Goal: Task Accomplishment & Management: Manage account settings

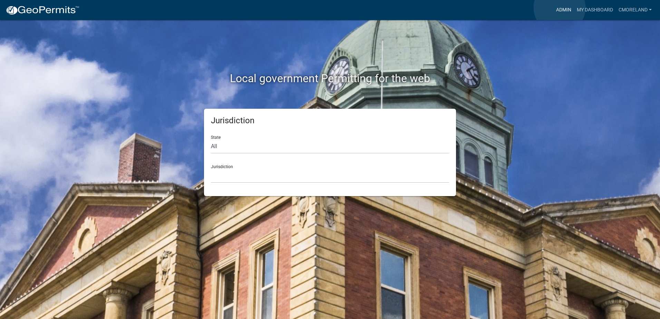
click at [559, 8] on link "Admin" at bounding box center [563, 9] width 21 height 13
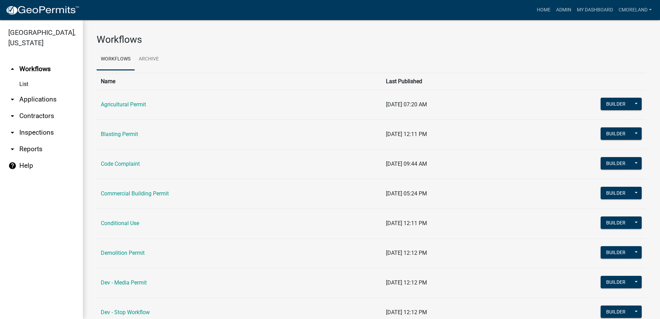
click at [38, 134] on link "arrow_drop_down Inspections" at bounding box center [41, 132] width 83 height 17
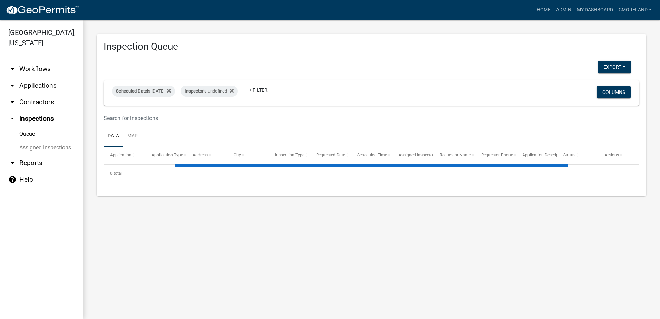
select select "2: 50"
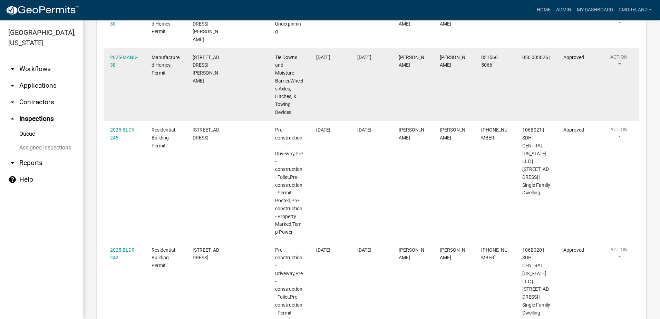
scroll to position [242, 0]
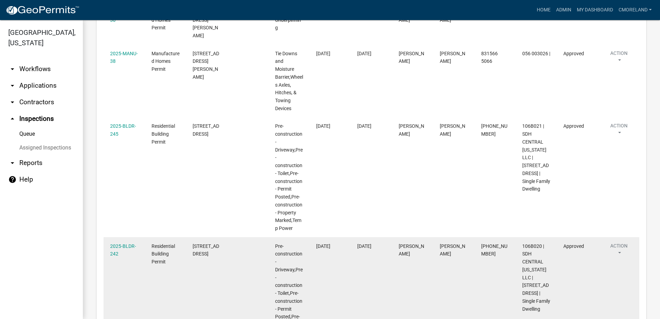
click at [146, 276] on datatable-body-cell "Residential Building Permit" at bounding box center [165, 297] width 41 height 120
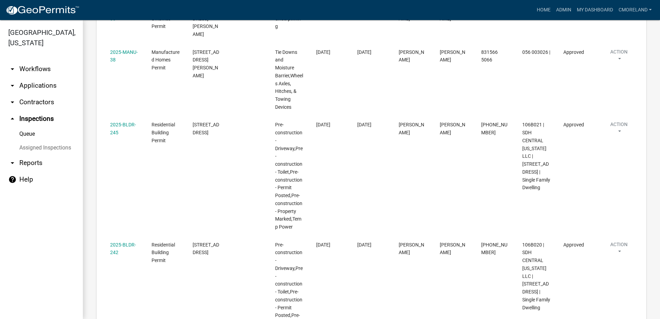
scroll to position [0, 0]
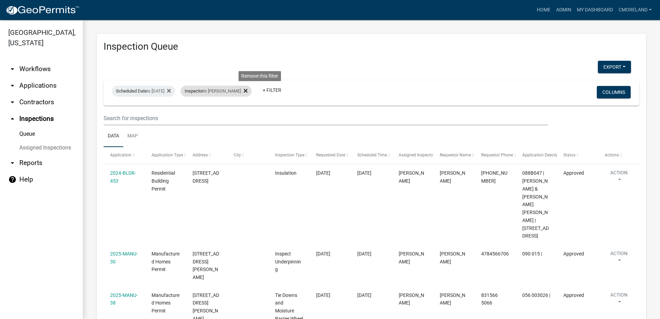
click at [247, 90] on icon at bounding box center [246, 91] width 4 height 6
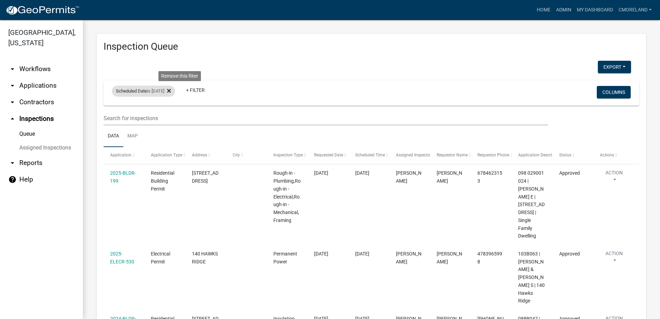
click at [171, 91] on icon at bounding box center [169, 91] width 4 height 4
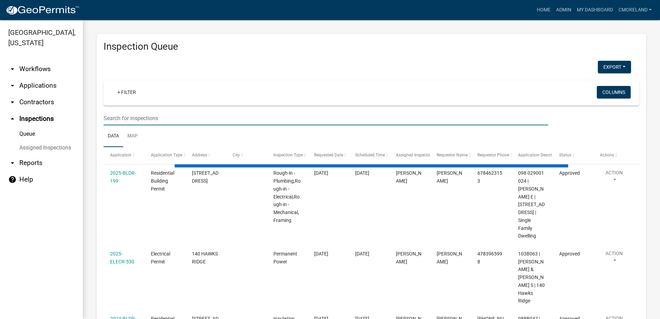
click at [158, 118] on input "text" at bounding box center [326, 118] width 445 height 14
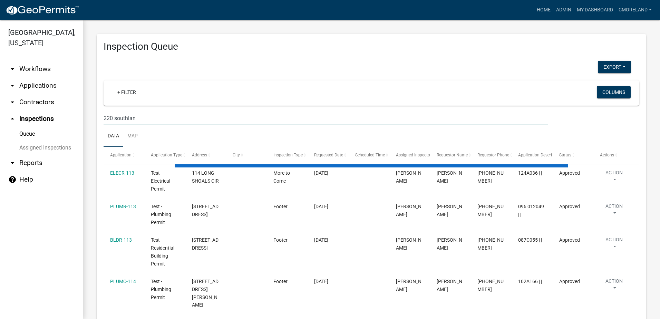
type input "220 southland"
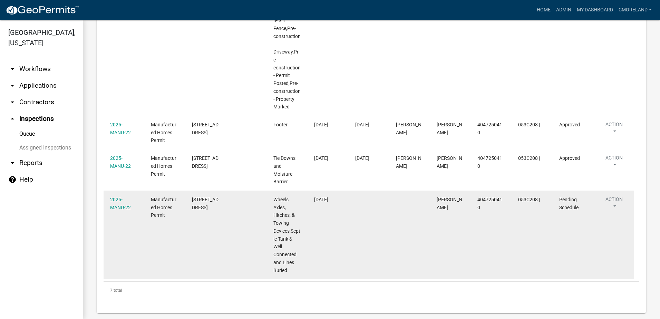
select select "2: 50"
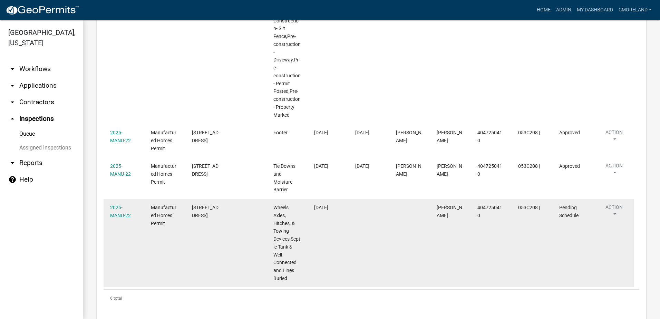
scroll to position [361, 0]
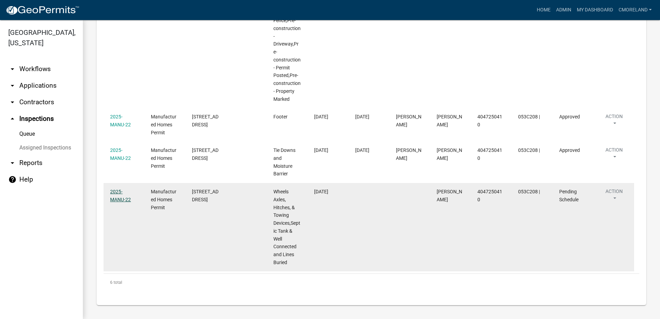
type input "220 southland"
click at [118, 191] on link "2025-MANU-22" at bounding box center [120, 195] width 21 height 13
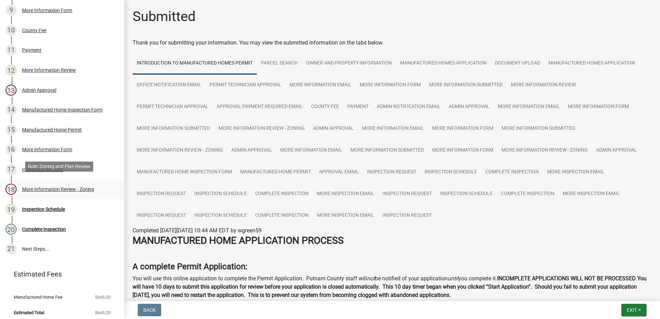
scroll to position [289, 0]
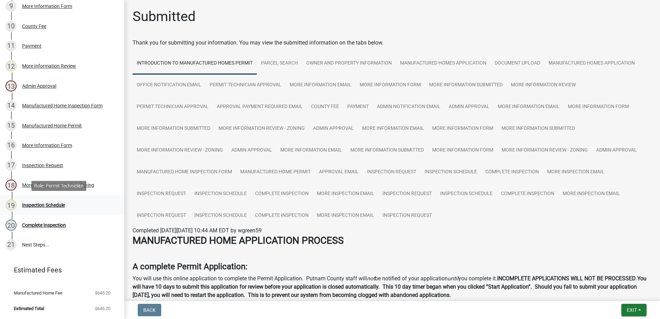
click at [51, 203] on div "Inspection Schedule" at bounding box center [43, 205] width 43 height 5
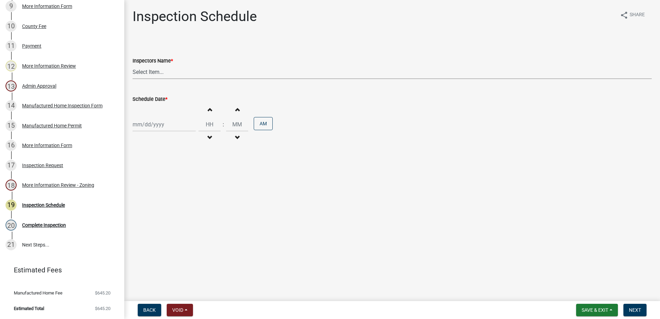
click at [156, 71] on select "Select Item... mrivera ([PERSON_NAME]) [PERSON_NAME] ([PERSON_NAME] ([PERSON_NA…" at bounding box center [392, 72] width 519 height 14
select select "a0ea4169-8540-4a2c-b9f4-cf4c1ffdeb95"
click at [133, 65] on select "Select Item... mrivera ([PERSON_NAME]) [PERSON_NAME] ([PERSON_NAME] ([PERSON_NA…" at bounding box center [392, 72] width 519 height 14
click at [169, 126] on div at bounding box center [164, 124] width 63 height 14
select select "9"
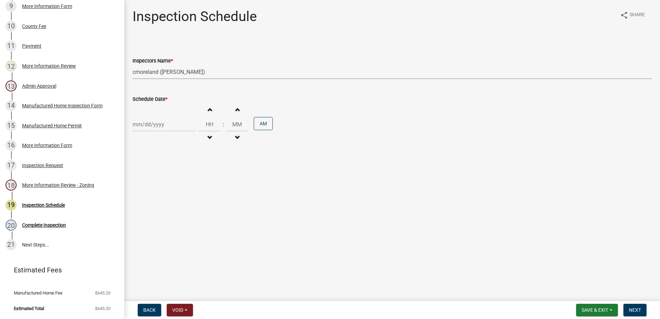
select select "2025"
click at [50, 206] on div "Inspection Schedule" at bounding box center [43, 205] width 43 height 5
click at [42, 165] on div "Inspection Request" at bounding box center [42, 165] width 41 height 5
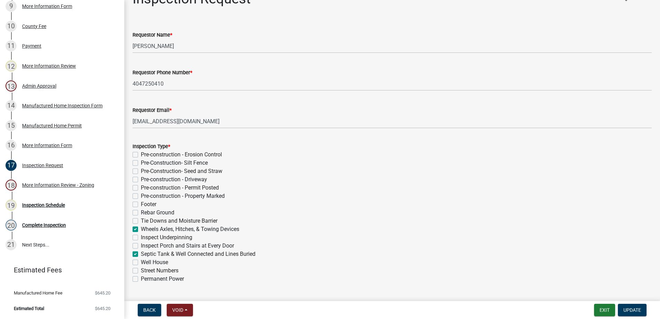
scroll to position [69, 0]
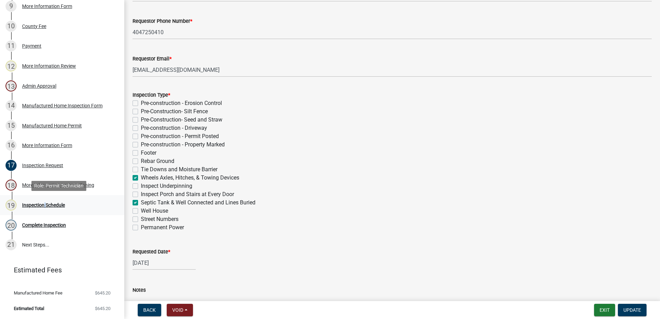
click at [43, 203] on div "Inspection Schedule" at bounding box center [43, 205] width 43 height 5
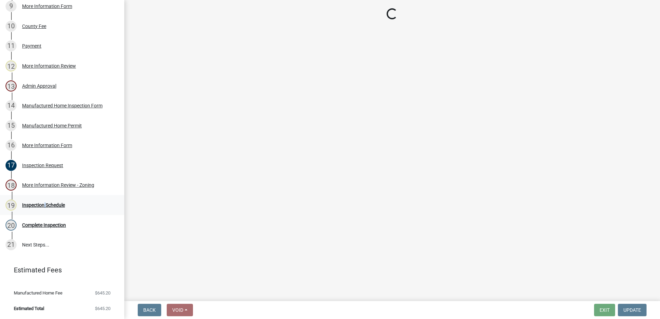
scroll to position [0, 0]
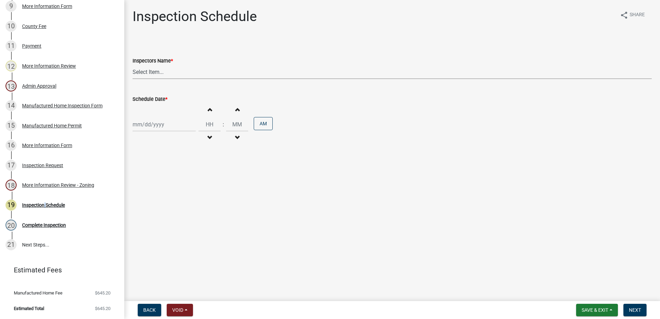
click at [169, 69] on select "Select Item... mrivera ([PERSON_NAME]) [PERSON_NAME] ([PERSON_NAME] ([PERSON_NA…" at bounding box center [392, 72] width 519 height 14
select select "07642ab0-564c-47bb-824b-0ccf2da83593"
click at [133, 65] on select "Select Item... mrivera ([PERSON_NAME]) [PERSON_NAME] ([PERSON_NAME] ([PERSON_NA…" at bounding box center [392, 72] width 519 height 14
select select "9"
select select "2025"
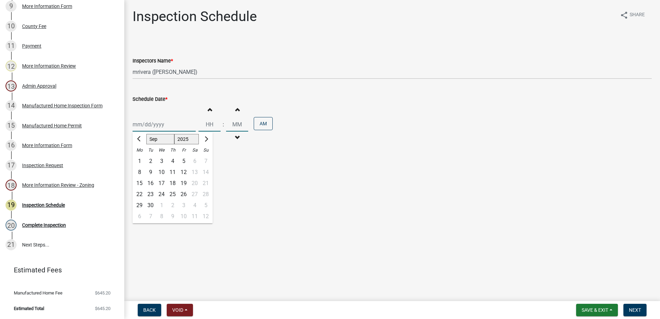
click at [168, 128] on div "[PERSON_NAME] Feb Mar Apr [PERSON_NAME][DATE] Oct Nov [DATE] 1526 1527 1528 152…" at bounding box center [164, 124] width 63 height 14
click at [163, 193] on div "24" at bounding box center [161, 194] width 11 height 11
type input "[DATE]"
click at [638, 310] on span "Next" at bounding box center [635, 310] width 12 height 6
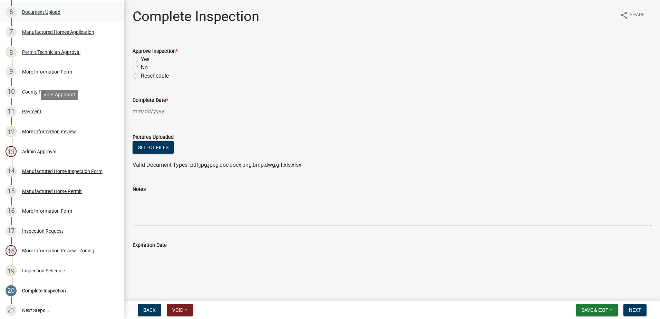
scroll to position [289, 0]
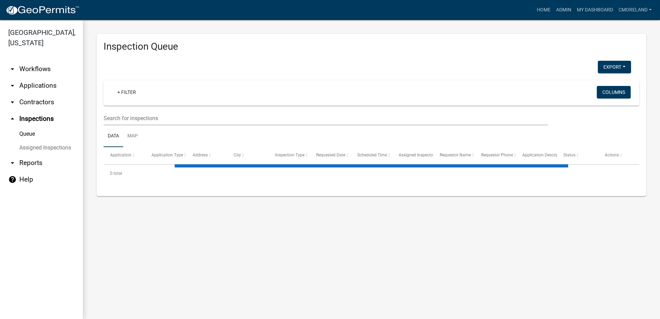
select select "2: 50"
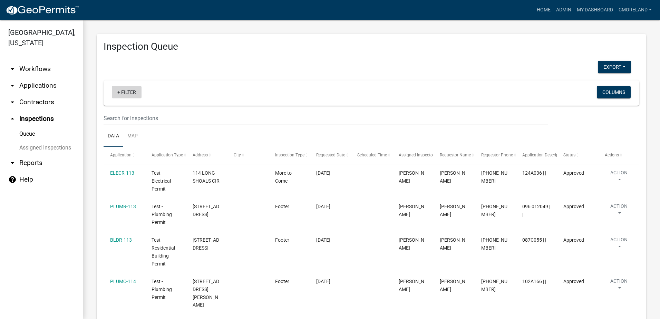
click at [128, 92] on link "+ Filter" at bounding box center [127, 92] width 30 height 12
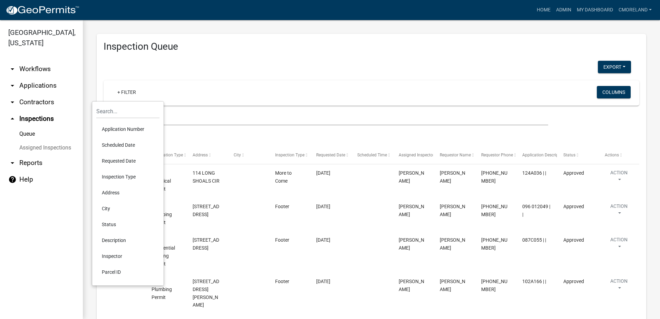
click at [119, 162] on li "Requested Date" at bounding box center [127, 161] width 63 height 16
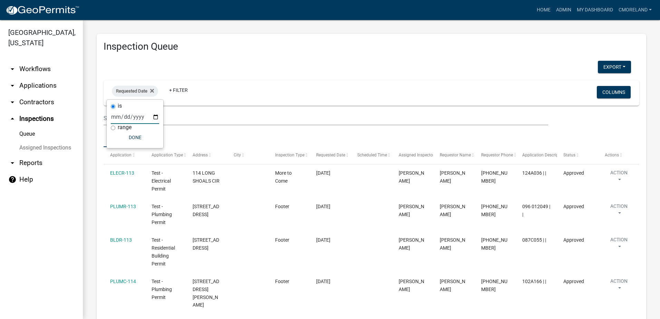
click at [156, 115] on input "date" at bounding box center [135, 117] width 48 height 14
type input "[DATE]"
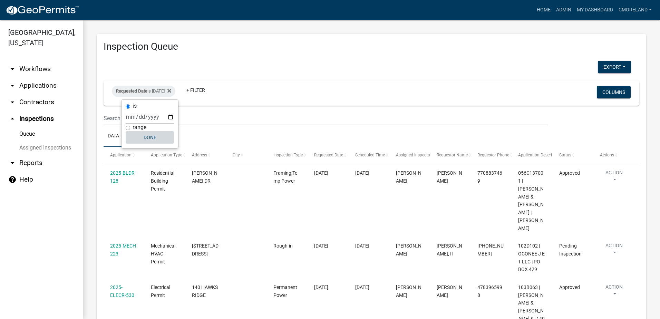
click at [150, 136] on button "Done" at bounding box center [150, 137] width 48 height 12
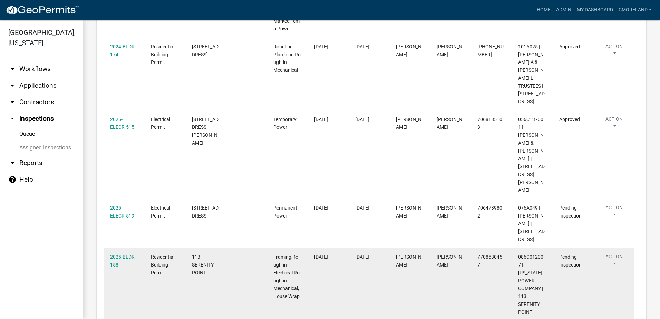
scroll to position [795, 0]
click at [125, 254] on link "2025-BLDR-158" at bounding box center [123, 260] width 26 height 13
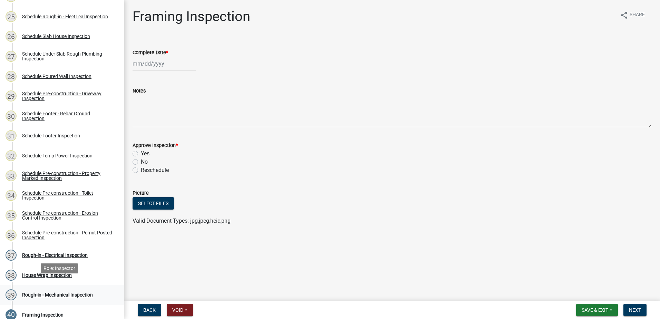
scroll to position [587, 0]
click at [61, 14] on div "Schedule Rough-in - Electrical Inspection" at bounding box center [65, 16] width 86 height 5
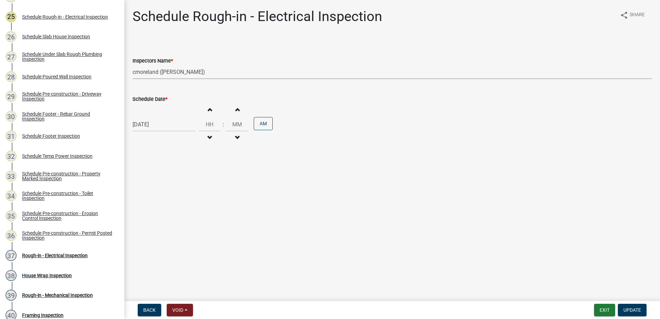
click at [222, 71] on select "Select Item... mrivera ([PERSON_NAME]) [PERSON_NAME] ([PERSON_NAME] ([PERSON_NA…" at bounding box center [392, 72] width 519 height 14
select select "07642ab0-564c-47bb-824b-0ccf2da83593"
click at [133, 65] on select "Select Item... mrivera ([PERSON_NAME]) [PERSON_NAME] ([PERSON_NAME] ([PERSON_NA…" at bounding box center [392, 72] width 519 height 14
click at [631, 308] on span "Update" at bounding box center [632, 310] width 18 height 6
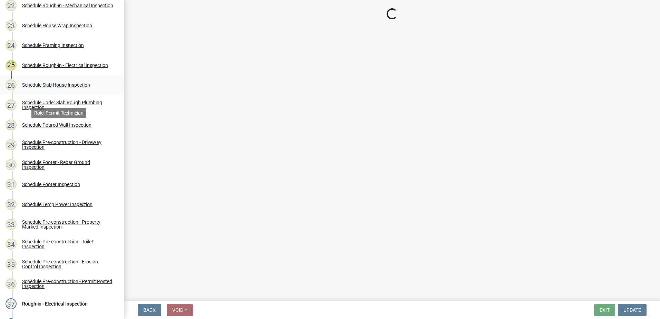
scroll to position [518, 0]
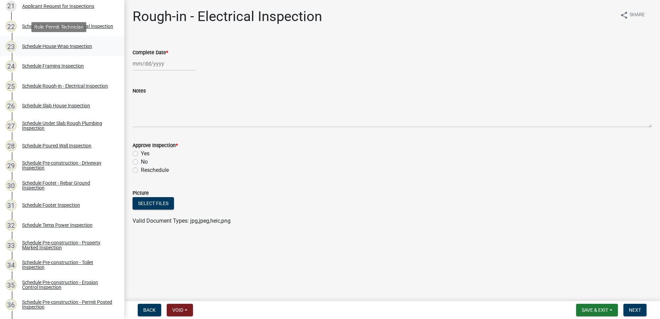
click at [64, 47] on div "Schedule House Wrap Inspection" at bounding box center [57, 46] width 70 height 5
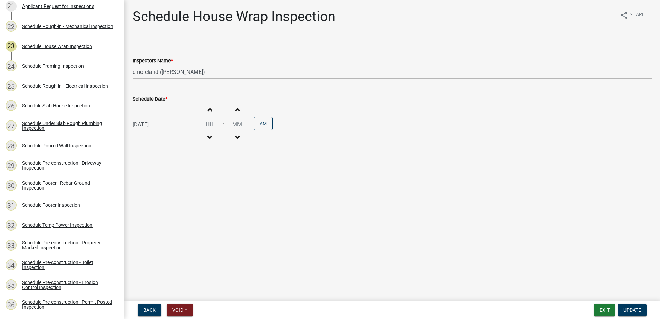
click at [216, 72] on select "Select Item... mrivera ([PERSON_NAME]) [PERSON_NAME] ([PERSON_NAME] ([PERSON_NA…" at bounding box center [392, 72] width 519 height 14
select select "07642ab0-564c-47bb-824b-0ccf2da83593"
click at [133, 65] on select "Select Item... mrivera ([PERSON_NAME]) [PERSON_NAME] ([PERSON_NAME] ([PERSON_NA…" at bounding box center [392, 72] width 519 height 14
click at [635, 310] on span "Update" at bounding box center [632, 310] width 18 height 6
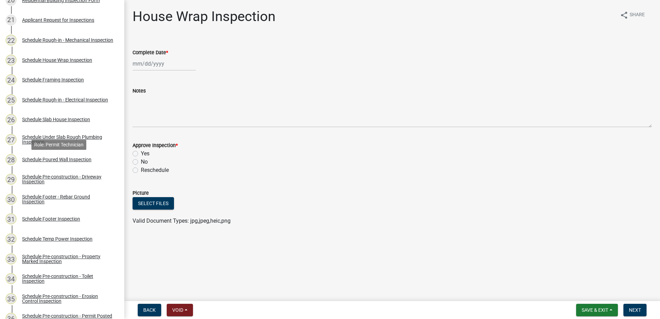
scroll to position [483, 0]
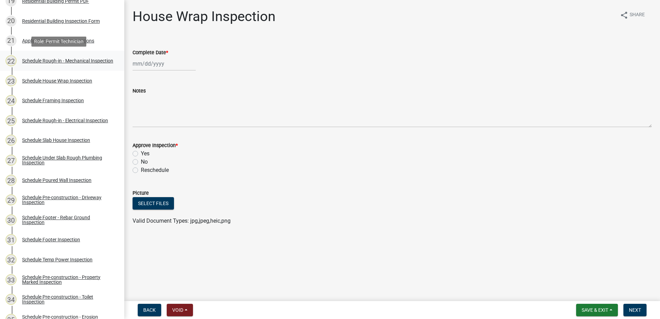
click at [69, 58] on div "Schedule Rough-in - Mechanical Inspection" at bounding box center [67, 60] width 91 height 5
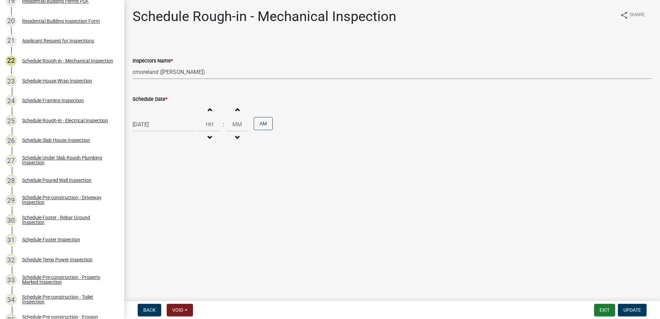
click at [220, 71] on select "Select Item... mrivera ([PERSON_NAME]) [PERSON_NAME] ([PERSON_NAME] ([PERSON_NA…" at bounding box center [392, 72] width 519 height 14
select select "07642ab0-564c-47bb-824b-0ccf2da83593"
click at [133, 65] on select "Select Item... mrivera ([PERSON_NAME]) [PERSON_NAME] ([PERSON_NAME] ([PERSON_NA…" at bounding box center [392, 72] width 519 height 14
click at [630, 308] on span "Update" at bounding box center [632, 310] width 18 height 6
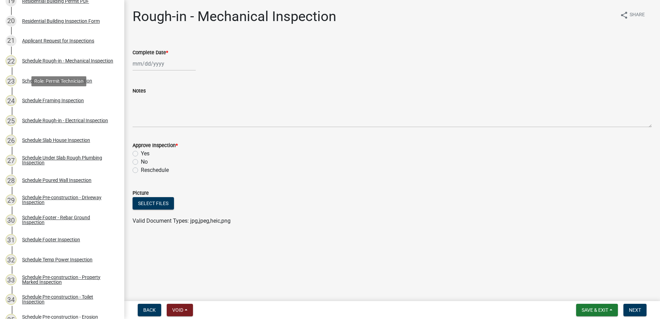
click at [50, 99] on div "Schedule Framing Inspection" at bounding box center [53, 100] width 62 height 5
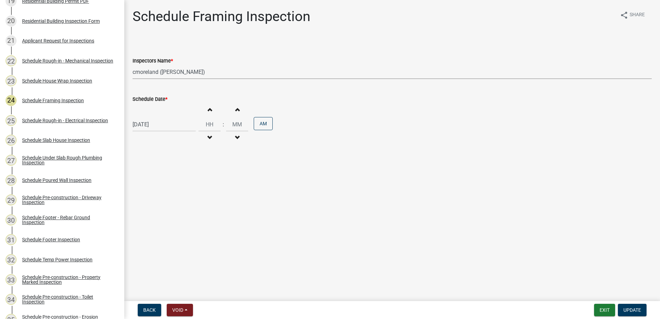
click at [228, 73] on select "Select Item... mrivera ([PERSON_NAME]) [PERSON_NAME] ([PERSON_NAME] ([PERSON_NA…" at bounding box center [392, 72] width 519 height 14
select select "07642ab0-564c-47bb-824b-0ccf2da83593"
click at [133, 65] on select "Select Item... mrivera ([PERSON_NAME]) [PERSON_NAME] ([PERSON_NAME] ([PERSON_NA…" at bounding box center [392, 72] width 519 height 14
click at [633, 309] on span "Update" at bounding box center [632, 310] width 18 height 6
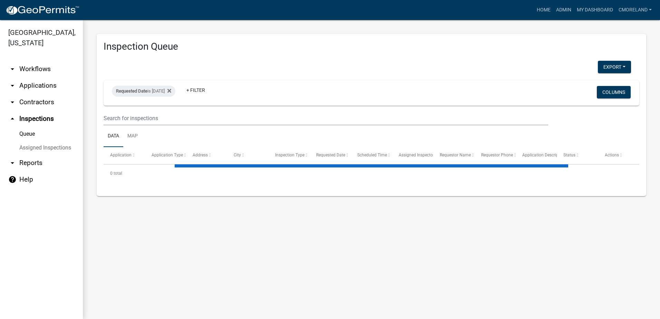
select select "2: 50"
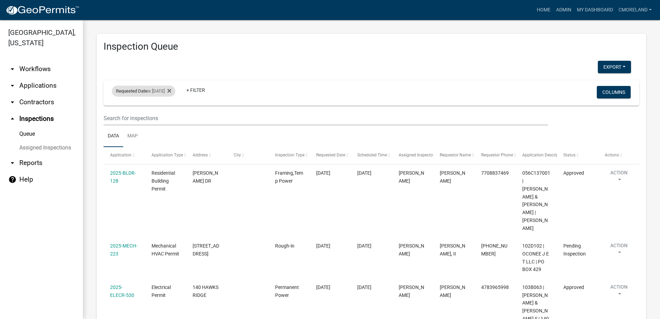
click at [164, 91] on div "Requested Date is [DATE]" at bounding box center [144, 91] width 64 height 11
click at [168, 118] on input "[DATE]" at bounding box center [150, 117] width 48 height 14
type input "[DATE]"
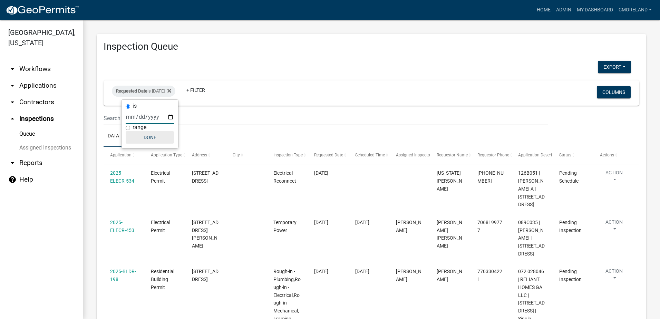
click at [154, 137] on button "Done" at bounding box center [150, 137] width 48 height 12
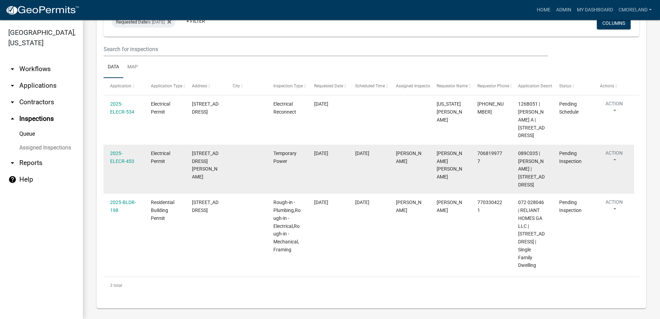
scroll to position [95, 0]
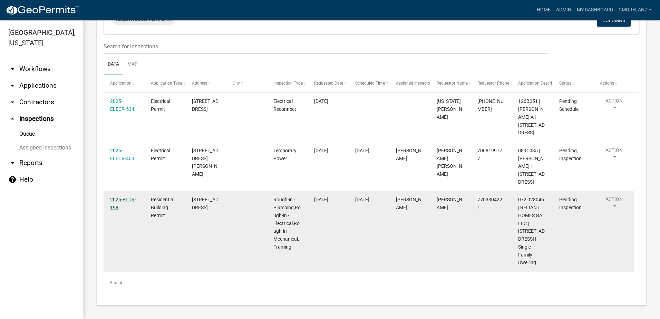
click at [130, 200] on link "2025-BLDR-198" at bounding box center [123, 203] width 26 height 13
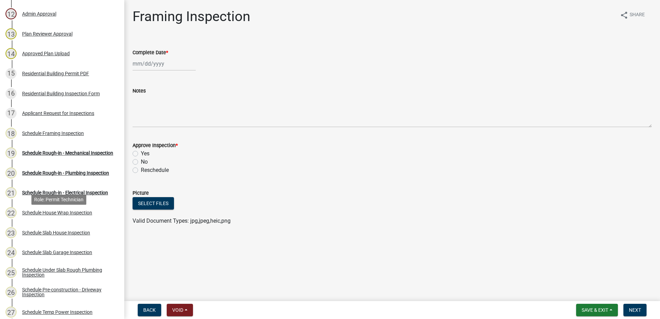
scroll to position [345, 0]
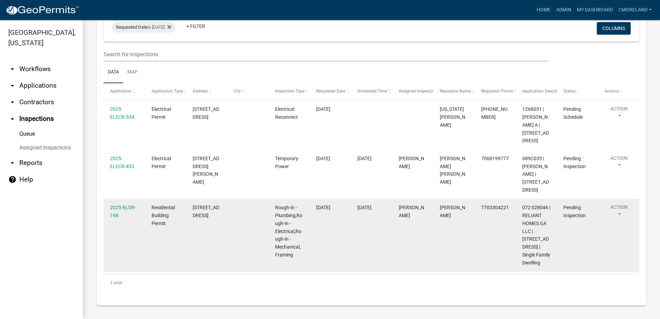
scroll to position [95, 0]
click at [124, 205] on link "2025-BLDR-198" at bounding box center [123, 211] width 26 height 13
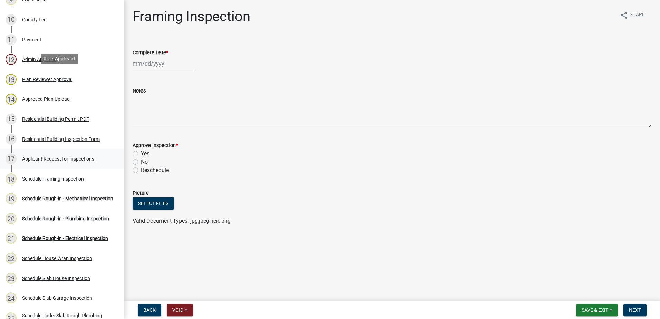
scroll to position [380, 0]
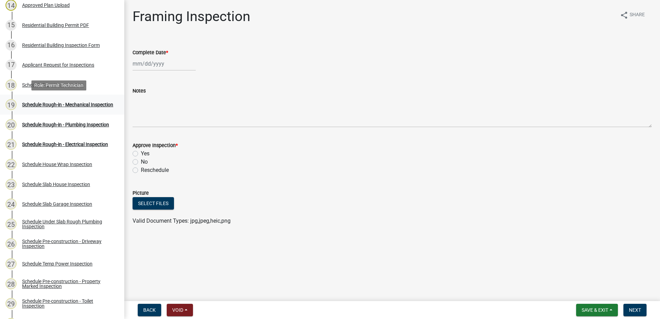
click at [49, 102] on div "Schedule Rough-in - Mechanical Inspection" at bounding box center [67, 104] width 91 height 5
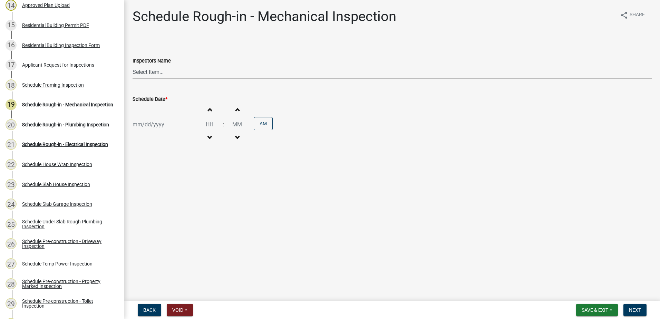
click at [174, 73] on select "Select Item... mrivera ([PERSON_NAME]) [PERSON_NAME] ([PERSON_NAME] ([PERSON_NA…" at bounding box center [392, 72] width 519 height 14
select select "07642ab0-564c-47bb-824b-0ccf2da83593"
click at [133, 65] on select "Select Item... mrivera ([PERSON_NAME]) [PERSON_NAME] ([PERSON_NAME] ([PERSON_NA…" at bounding box center [392, 72] width 519 height 14
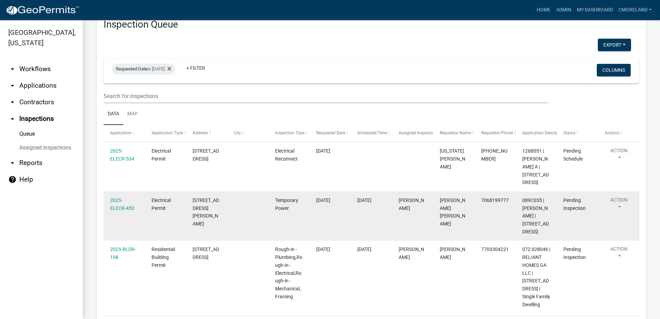
scroll to position [95, 0]
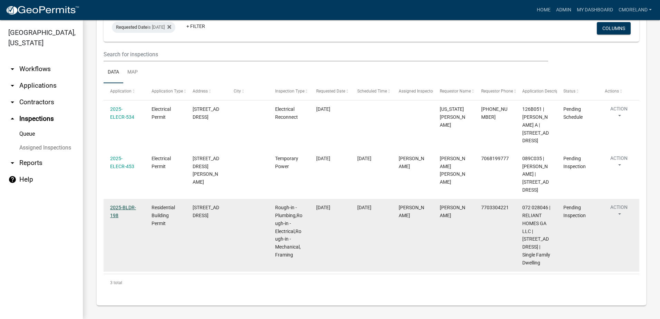
click at [124, 205] on link "2025-BLDR-198" at bounding box center [123, 211] width 26 height 13
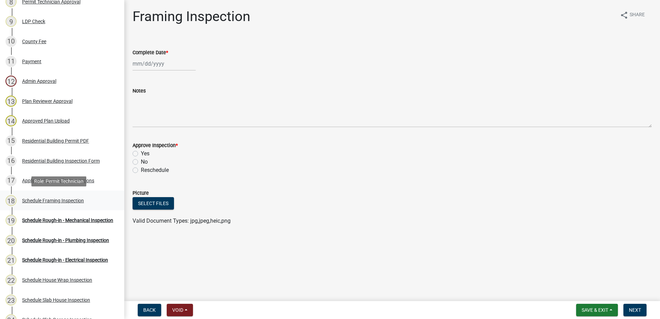
scroll to position [276, 0]
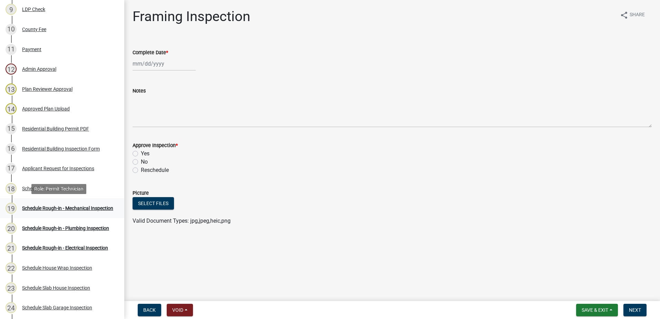
click at [64, 206] on div "Schedule Rough-in - Mechanical Inspection" at bounding box center [67, 208] width 91 height 5
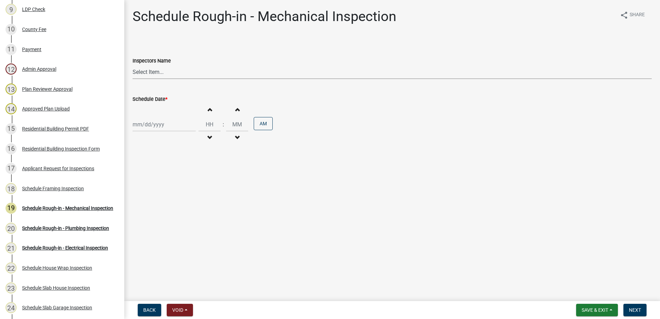
click at [192, 73] on select "Select Item... mrivera ([PERSON_NAME]) [PERSON_NAME] ([PERSON_NAME] ([PERSON_NA…" at bounding box center [392, 72] width 519 height 14
select select "07642ab0-564c-47bb-824b-0ccf2da83593"
click at [133, 65] on select "Select Item... mrivera ([PERSON_NAME]) [PERSON_NAME] ([PERSON_NAME] ([PERSON_NA…" at bounding box center [392, 72] width 519 height 14
click at [167, 129] on div at bounding box center [164, 124] width 63 height 14
select select "9"
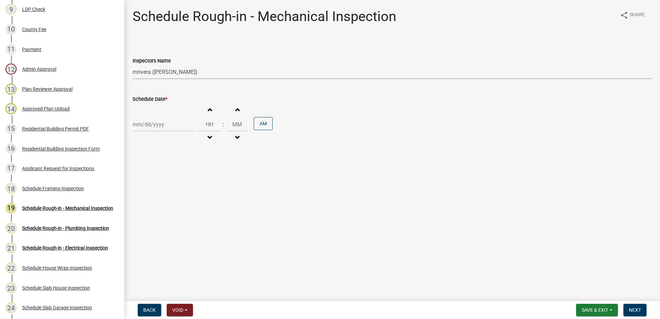
select select "2025"
click at [162, 193] on div "24" at bounding box center [161, 194] width 11 height 11
type input "[DATE]"
click at [39, 226] on div "Schedule Rough-in - Plumbing Inspection" at bounding box center [65, 228] width 87 height 5
click at [175, 71] on select "Select Item... mrivera ([PERSON_NAME]) [PERSON_NAME] ([PERSON_NAME] ([PERSON_NA…" at bounding box center [392, 72] width 519 height 14
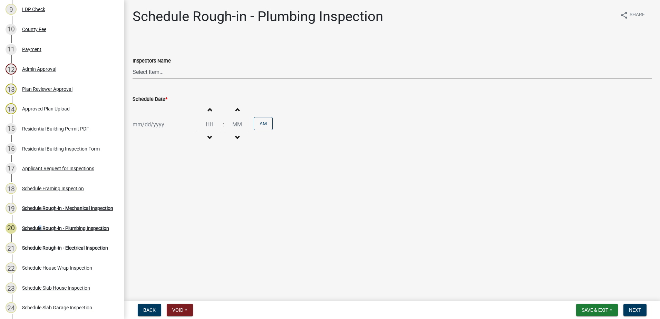
select select "07642ab0-564c-47bb-824b-0ccf2da83593"
click at [133, 65] on select "Select Item... mrivera ([PERSON_NAME]) [PERSON_NAME] ([PERSON_NAME] ([PERSON_NA…" at bounding box center [392, 72] width 519 height 14
select select "9"
select select "2025"
click at [165, 127] on div "[PERSON_NAME] Feb Mar Apr [PERSON_NAME][DATE] Oct Nov [DATE] 1526 1527 1528 152…" at bounding box center [164, 124] width 63 height 14
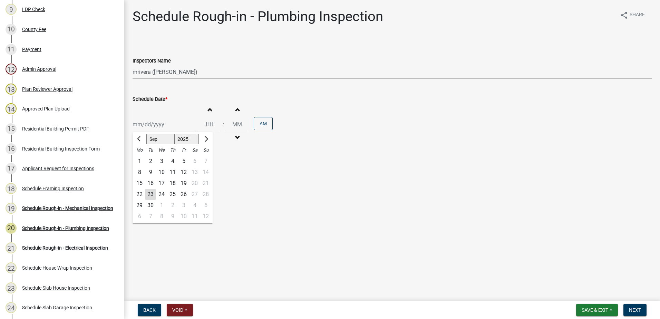
click at [164, 192] on div "24" at bounding box center [161, 194] width 11 height 11
type input "[DATE]"
click at [642, 309] on button "Next" at bounding box center [634, 310] width 23 height 12
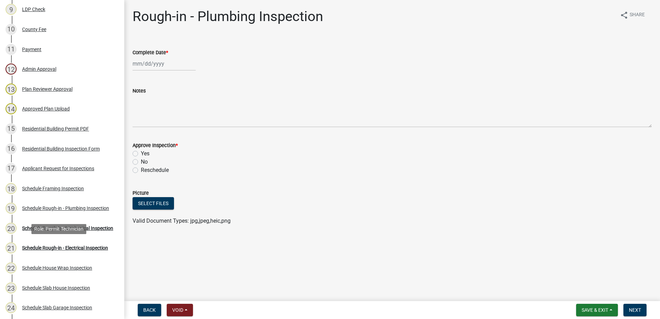
click at [64, 245] on div "Schedule Rough-in - Electrical Inspection" at bounding box center [65, 247] width 86 height 5
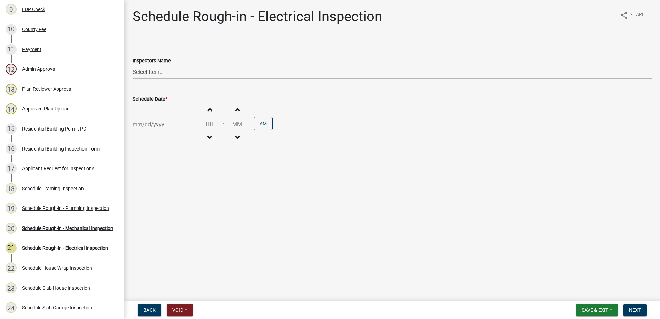
click at [168, 74] on select "Select Item... mrivera ([PERSON_NAME]) [PERSON_NAME] ([PERSON_NAME] ([PERSON_NA…" at bounding box center [392, 72] width 519 height 14
select select "07642ab0-564c-47bb-824b-0ccf2da83593"
click at [133, 65] on select "Select Item... mrivera ([PERSON_NAME]) [PERSON_NAME] ([PERSON_NAME] ([PERSON_NA…" at bounding box center [392, 72] width 519 height 14
click at [165, 126] on div at bounding box center [164, 124] width 63 height 14
select select "9"
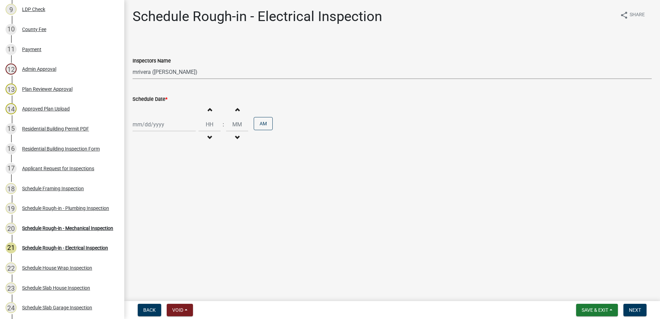
select select "2025"
click at [162, 192] on div "24" at bounding box center [161, 194] width 11 height 11
type input "[DATE]"
click at [639, 310] on span "Next" at bounding box center [635, 310] width 12 height 6
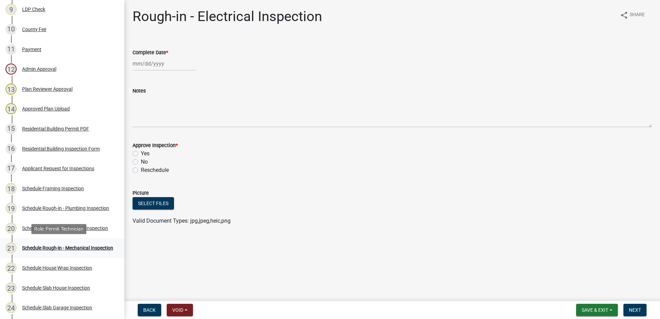
click at [69, 245] on div "Schedule Rough-in - Mechanical Inspection" at bounding box center [67, 247] width 91 height 5
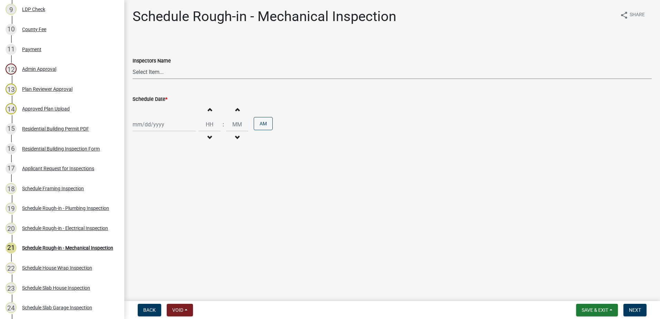
click at [191, 72] on select "Select Item... mrivera ([PERSON_NAME]) [PERSON_NAME] ([PERSON_NAME] ([PERSON_NA…" at bounding box center [392, 72] width 519 height 14
select select "07642ab0-564c-47bb-824b-0ccf2da83593"
click at [133, 65] on select "Select Item... mrivera ([PERSON_NAME]) [PERSON_NAME] ([PERSON_NAME] ([PERSON_NA…" at bounding box center [392, 72] width 519 height 14
select select "9"
select select "2025"
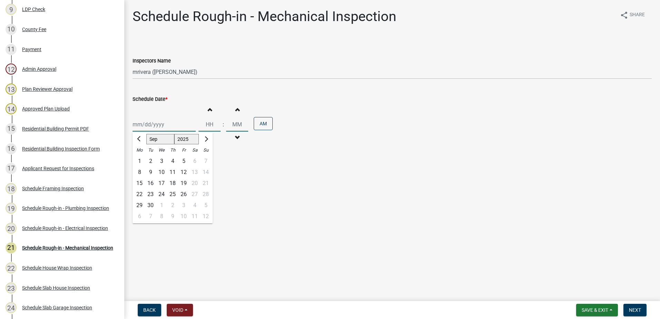
click at [164, 127] on div "[PERSON_NAME] Feb Mar Apr [PERSON_NAME][DATE] Oct Nov [DATE] 1526 1527 1528 152…" at bounding box center [164, 124] width 63 height 14
click at [163, 195] on div "24" at bounding box center [161, 194] width 11 height 11
type input "[DATE]"
click at [638, 311] on span "Next" at bounding box center [635, 310] width 12 height 6
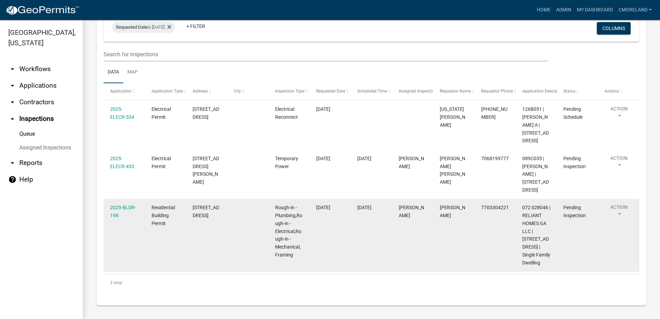
scroll to position [61, 0]
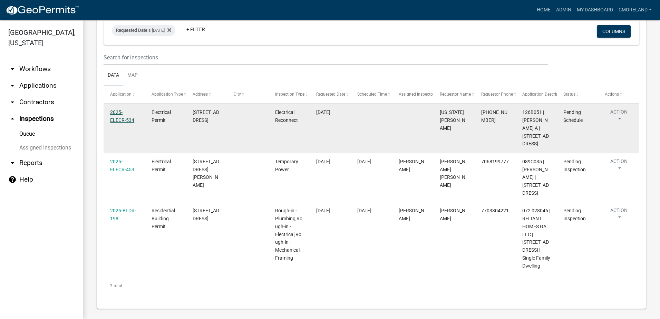
click at [121, 111] on link "2025-ELECR-534" at bounding box center [122, 115] width 24 height 13
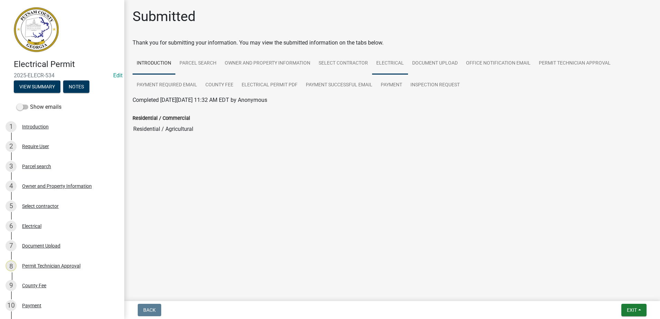
click at [392, 59] on link "Electrical" at bounding box center [390, 63] width 36 height 22
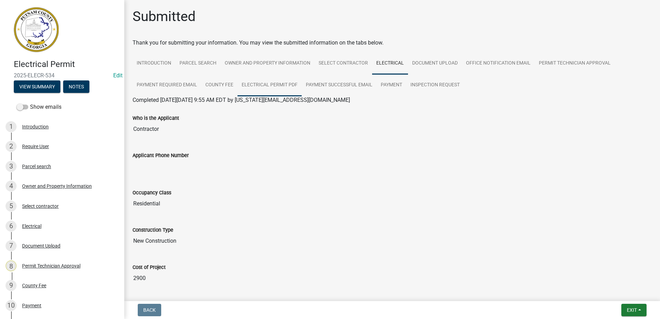
click at [274, 84] on link "Electrical Permit PDF" at bounding box center [269, 85] width 64 height 22
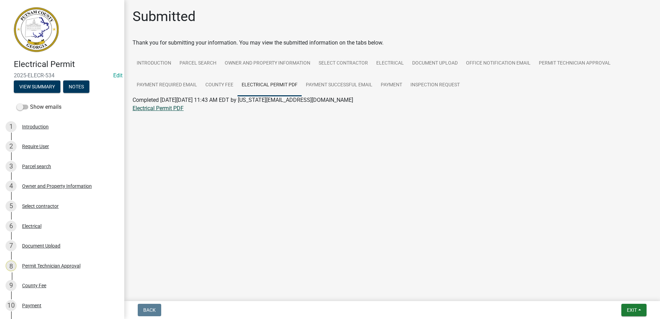
click at [166, 108] on link "Electrical Permit PDF" at bounding box center [158, 108] width 51 height 7
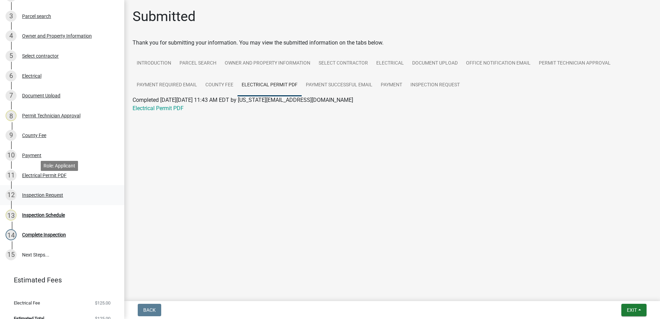
scroll to position [160, 0]
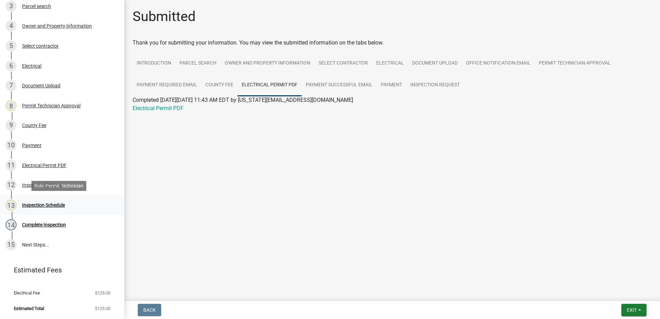
click at [43, 205] on div "Inspection Schedule" at bounding box center [43, 205] width 43 height 5
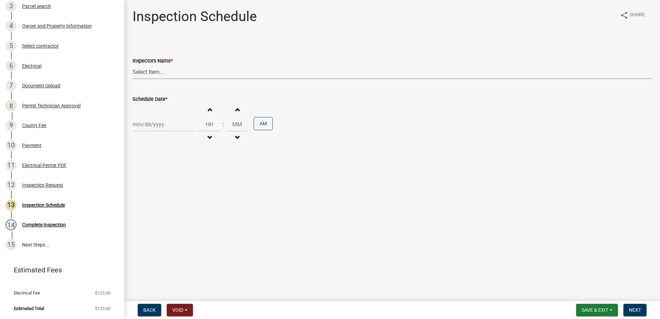
click at [171, 72] on select "Select Item... mrivera ([PERSON_NAME]) [PERSON_NAME] ([PERSON_NAME] ([PERSON_NA…" at bounding box center [392, 72] width 519 height 14
select select "a0ea4169-8540-4a2c-b9f4-cf4c1ffdeb95"
click at [133, 65] on select "Select Item... mrivera ([PERSON_NAME]) [PERSON_NAME] ([PERSON_NAME] ([PERSON_NA…" at bounding box center [392, 72] width 519 height 14
select select "9"
select select "2025"
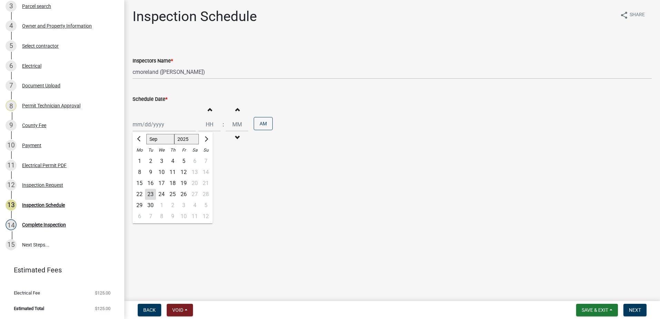
click at [173, 128] on div "[PERSON_NAME] Feb Mar Apr [PERSON_NAME][DATE] Oct Nov [DATE] 1526 1527 1528 152…" at bounding box center [164, 124] width 63 height 14
click at [162, 193] on div "24" at bounding box center [161, 194] width 11 height 11
type input "[DATE]"
click at [634, 306] on button "Next" at bounding box center [634, 310] width 23 height 12
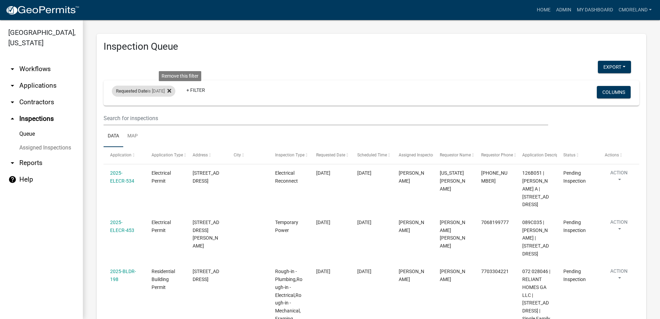
click at [171, 89] on icon at bounding box center [169, 91] width 4 height 6
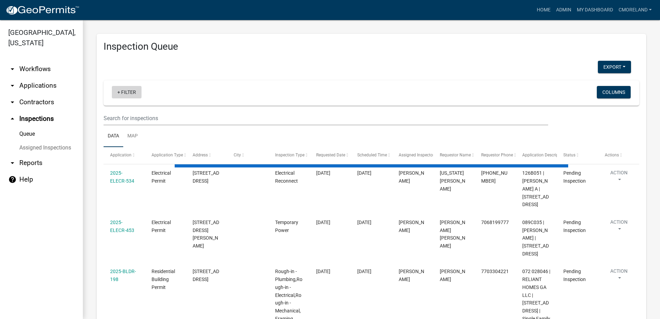
click at [132, 92] on link "+ Filter" at bounding box center [127, 92] width 30 height 12
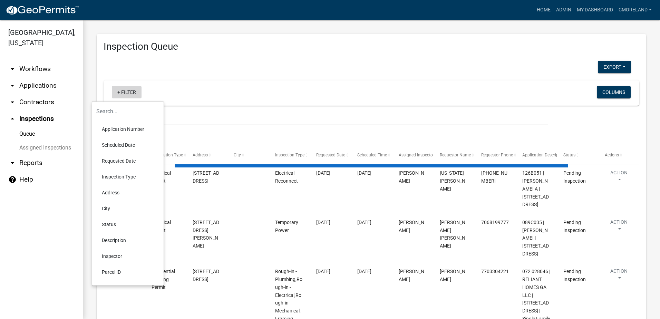
select select "2: 50"
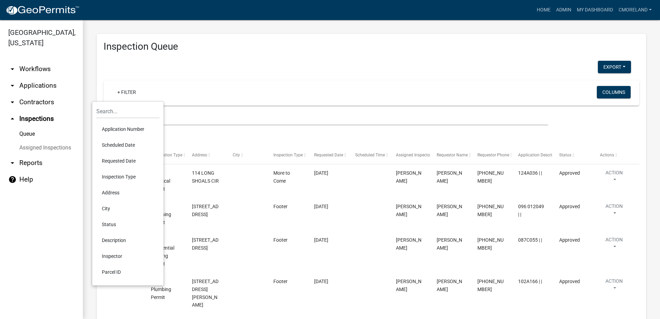
click at [130, 145] on li "Scheduled Date" at bounding box center [127, 145] width 63 height 16
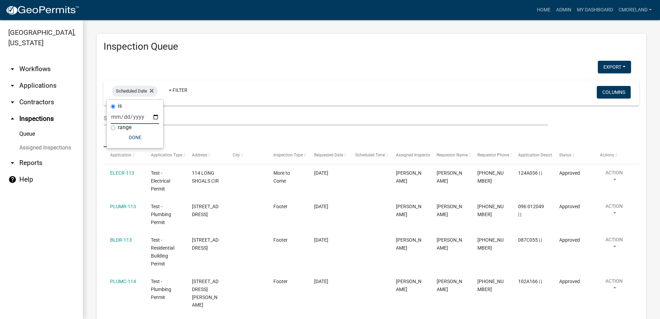
click at [155, 116] on input "date" at bounding box center [135, 117] width 48 height 14
type input "[DATE]"
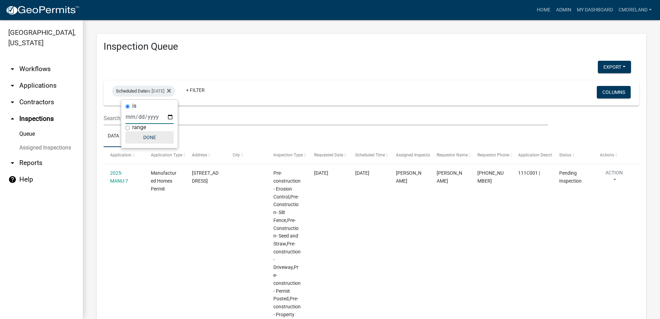
click at [152, 135] on button "Done" at bounding box center [149, 137] width 48 height 12
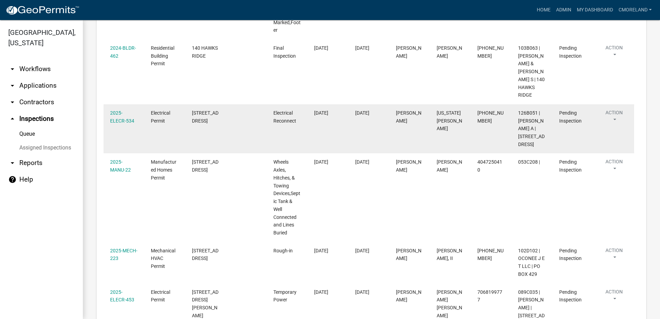
scroll to position [311, 0]
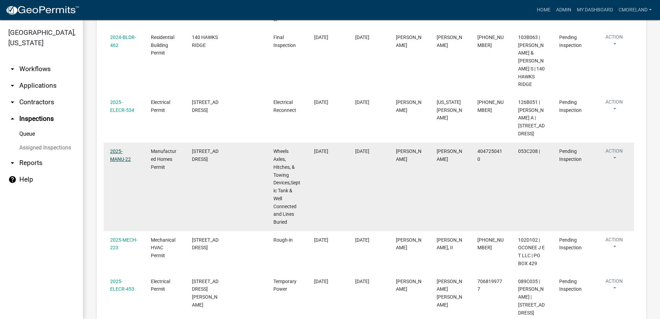
click at [131, 157] on link "2025-MANU-22" at bounding box center [120, 154] width 21 height 13
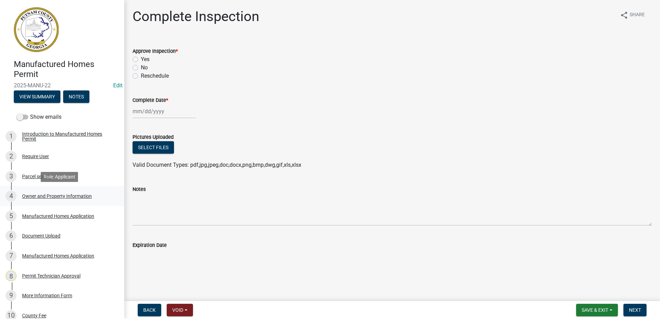
click at [51, 195] on div "Owner and Property Information" at bounding box center [57, 196] width 70 height 5
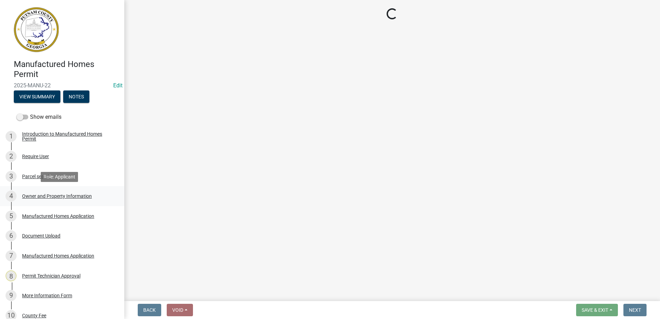
select select "78bfdc44-73ff-456e-a557-d4c99b9c08be"
select select "83394b22-4a11-496c-8e5c-75ade2e72faf"
select select "295c155f-de53-4b68-9fdd-08c8883e9b6f"
select select "5f538f89-e289-42c1-95ed-6e08d92bb145"
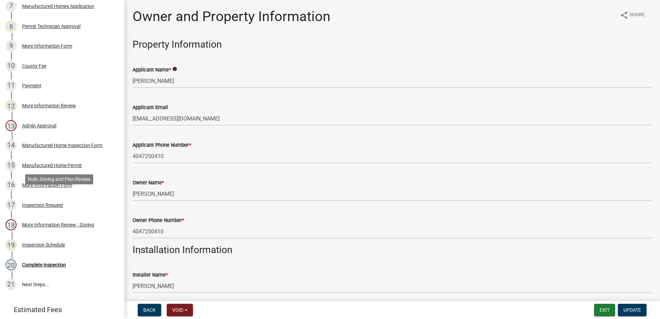
scroll to position [276, 0]
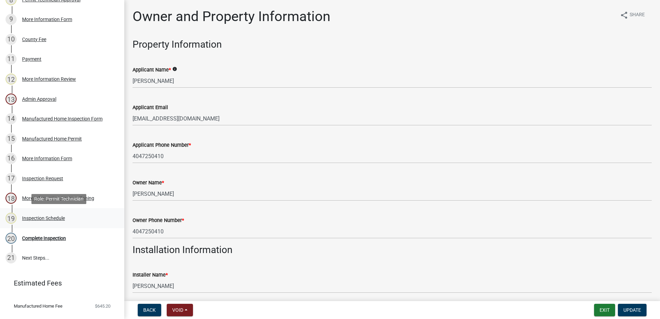
click at [53, 218] on div "Inspection Schedule" at bounding box center [43, 218] width 43 height 5
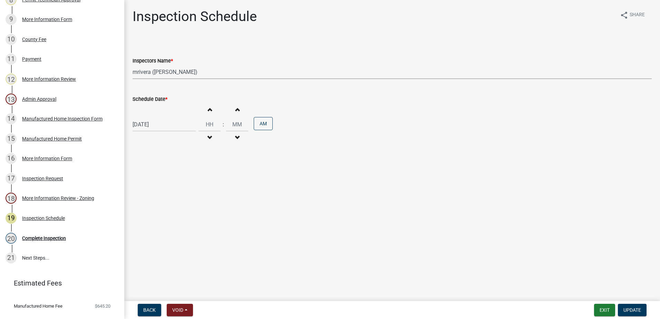
click at [199, 72] on select "Select Item... mrivera ([PERSON_NAME]) [PERSON_NAME] ([PERSON_NAME] ([PERSON_NA…" at bounding box center [392, 72] width 519 height 14
select select "a0ea4169-8540-4a2c-b9f4-cf4c1ffdeb95"
click at [133, 65] on select "Select Item... mrivera ([PERSON_NAME]) [PERSON_NAME] ([PERSON_NAME] ([PERSON_NA…" at bounding box center [392, 72] width 519 height 14
click at [627, 310] on span "Update" at bounding box center [632, 310] width 18 height 6
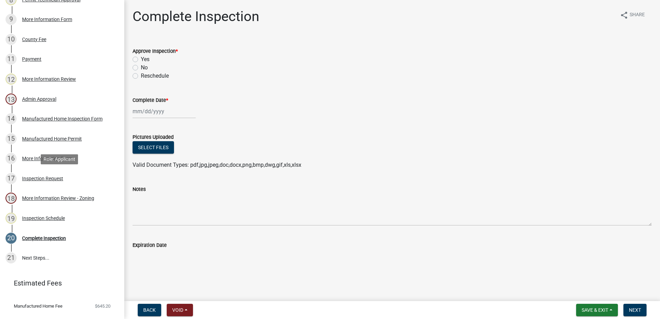
click at [40, 179] on div "Inspection Request" at bounding box center [42, 178] width 41 height 5
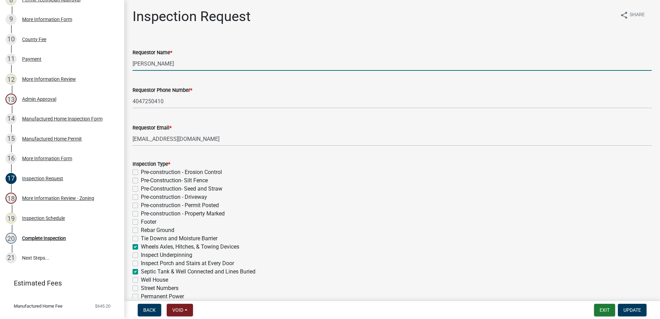
click at [187, 63] on input "[PERSON_NAME]" at bounding box center [392, 64] width 519 height 14
type input "C"
type input "[PERSON_NAME]"
click at [638, 311] on span "Update" at bounding box center [632, 310] width 18 height 6
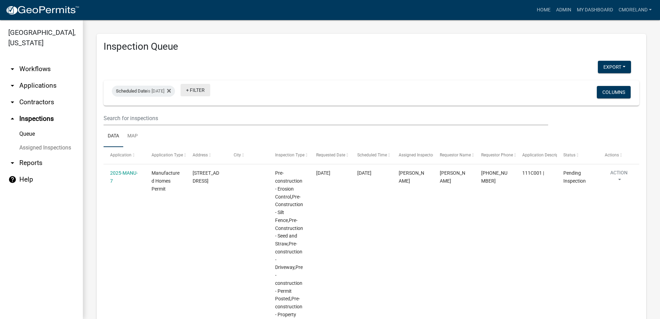
click at [210, 92] on link "+ Filter" at bounding box center [196, 90] width 30 height 12
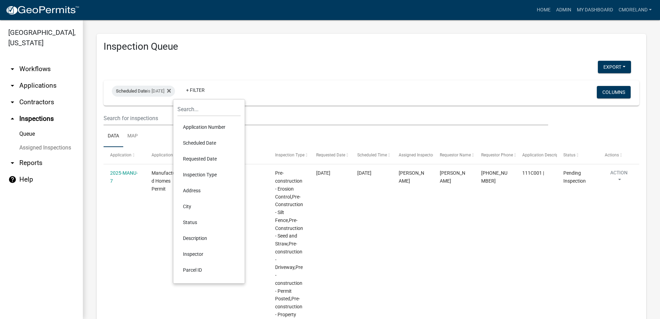
click at [196, 253] on li "Inspector" at bounding box center [208, 254] width 63 height 16
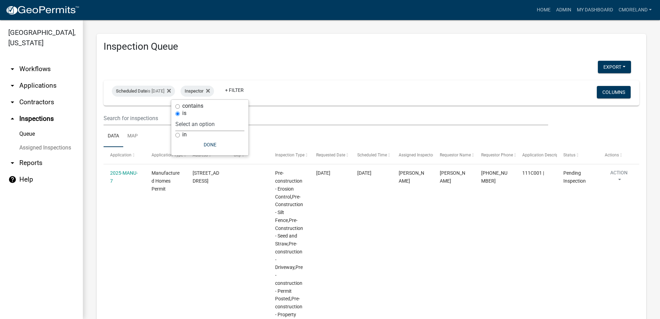
click at [227, 125] on select "Select an option None [PERSON_NAME] [PERSON_NAME] [PERSON_NAME] Quistan [PERSON…" at bounding box center [209, 124] width 69 height 14
select select "07642ab0-564c-47bb-824b-0ccf2da83593"
click at [193, 117] on select "Select an option None [PERSON_NAME] [PERSON_NAME] [PERSON_NAME] Quistan [PERSON…" at bounding box center [209, 124] width 69 height 14
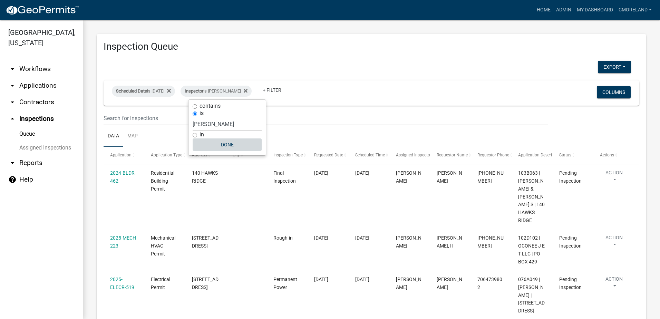
click at [227, 144] on button "Done" at bounding box center [227, 144] width 69 height 12
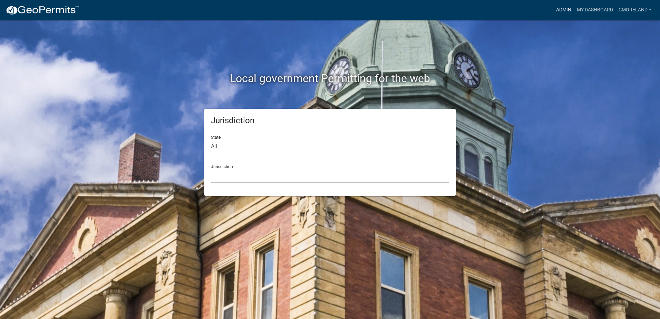
click at [566, 8] on link "Admin" at bounding box center [563, 9] width 21 height 13
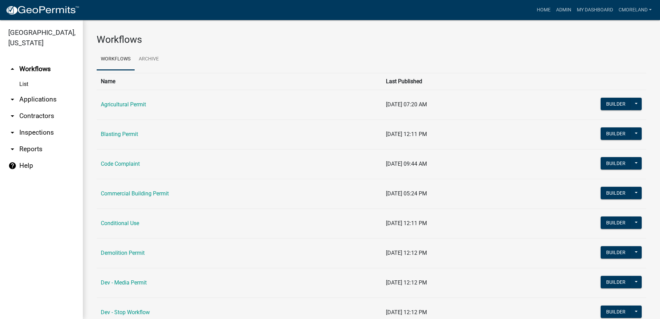
click at [41, 133] on link "arrow_drop_down Inspections" at bounding box center [41, 132] width 83 height 17
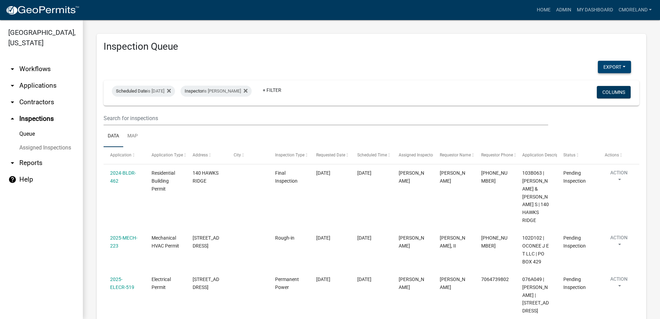
click at [609, 64] on button "Export" at bounding box center [614, 67] width 33 height 12
click at [592, 86] on button "Excel Format (.xlsx)" at bounding box center [598, 85] width 65 height 17
click at [582, 50] on h3 "Inspection Queue" at bounding box center [372, 47] width 536 height 12
click at [586, 48] on h3 "Inspection Queue" at bounding box center [372, 47] width 536 height 12
click at [247, 91] on icon at bounding box center [246, 91] width 4 height 6
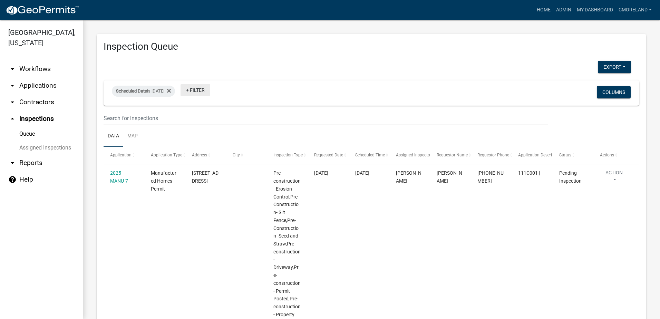
click at [210, 91] on link "+ Filter" at bounding box center [196, 90] width 30 height 12
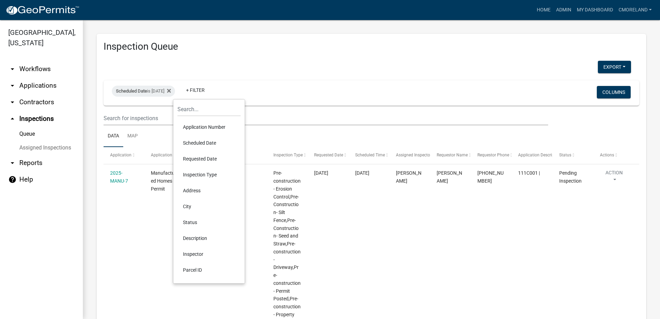
click at [202, 252] on li "Inspector" at bounding box center [208, 254] width 63 height 16
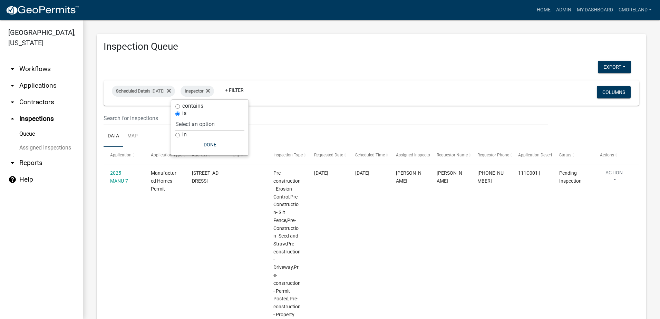
click at [234, 122] on select "Select an option None [PERSON_NAME] [PERSON_NAME] [PERSON_NAME] Quistan [PERSON…" at bounding box center [209, 124] width 69 height 14
select select "a0ea4169-8540-4a2c-b9f4-cf4c1ffdeb95"
click at [196, 117] on select "Select an option None [PERSON_NAME] [PERSON_NAME] [PERSON_NAME] Quistan [PERSON…" at bounding box center [209, 124] width 69 height 14
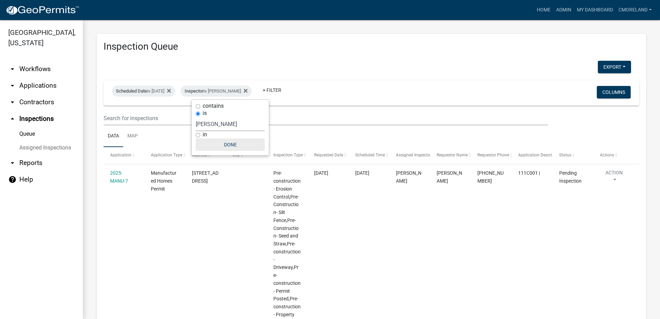
click at [234, 143] on button "Done" at bounding box center [230, 144] width 69 height 12
